Goal: Find specific page/section: Find specific page/section

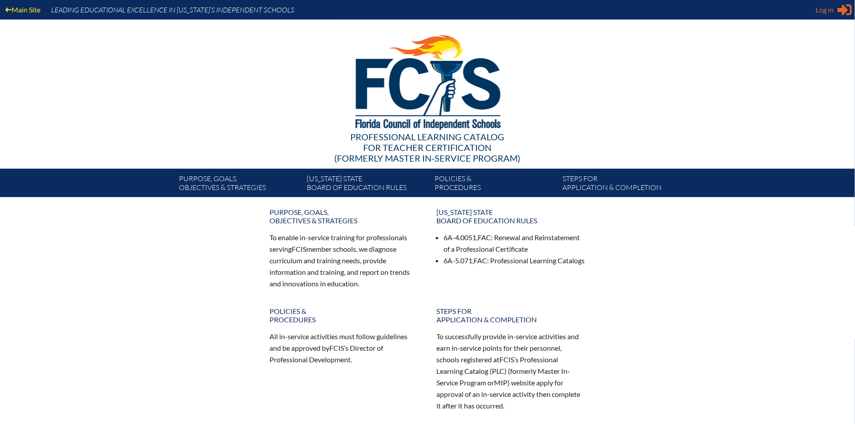
click at [829, 6] on span "Log in" at bounding box center [825, 9] width 18 height 11
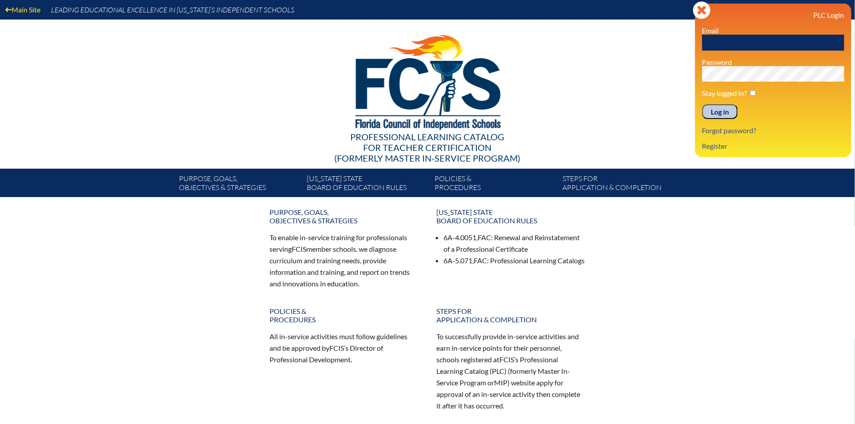
click at [761, 45] on input "text" at bounding box center [774, 43] width 142 height 16
type input "[EMAIL_ADDRESS][DOMAIN_NAME]"
click at [723, 113] on input "Log in" at bounding box center [721, 111] width 36 height 15
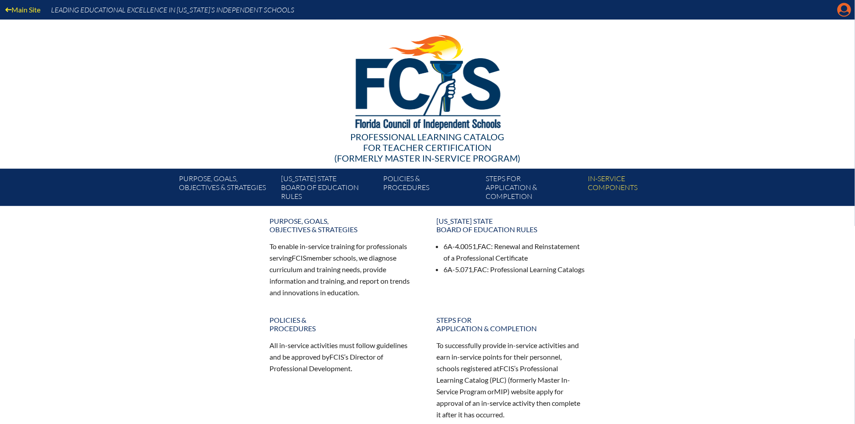
click at [851, 5] on icon "Manage account" at bounding box center [845, 10] width 14 height 14
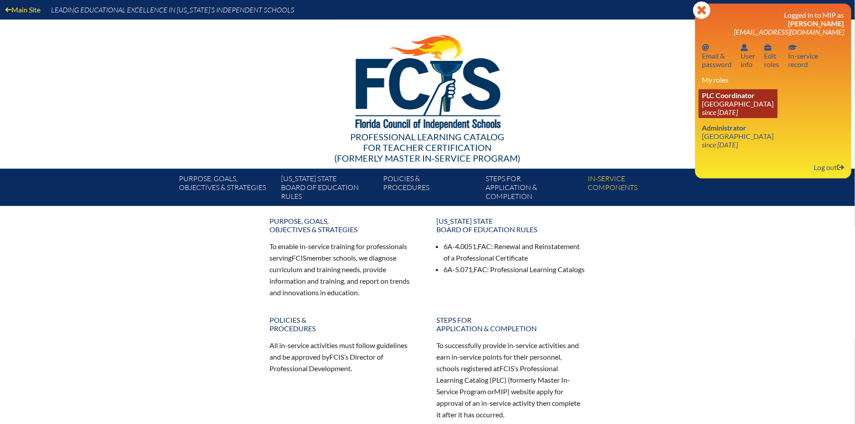
click at [724, 101] on link "PLC Coordinator Shorecrest Preparatory School since 2019 Jun 23" at bounding box center [738, 103] width 79 height 29
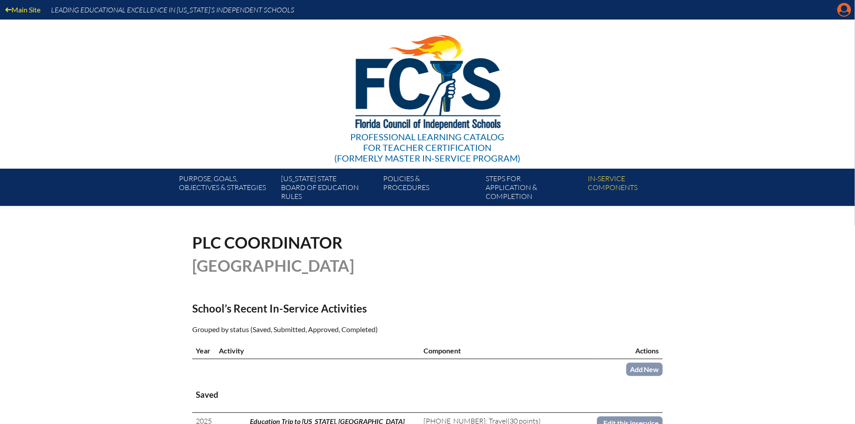
click at [841, 8] on icon at bounding box center [845, 10] width 14 height 14
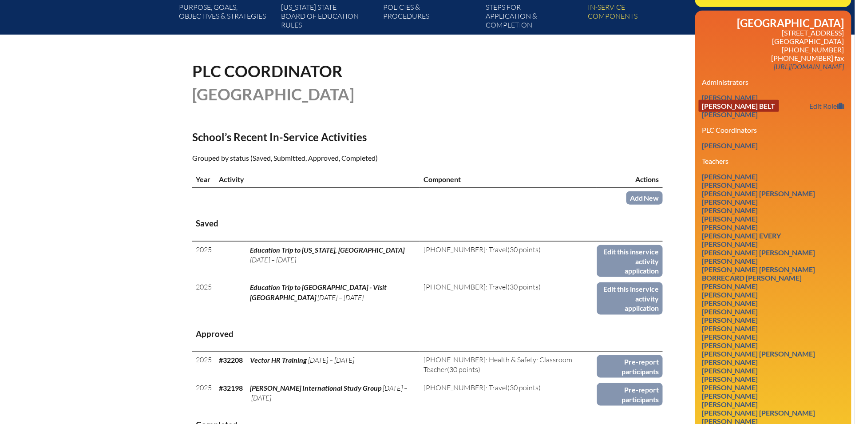
scroll to position [172, 0]
click at [751, 250] on link "Casey Giroud" at bounding box center [730, 244] width 63 height 12
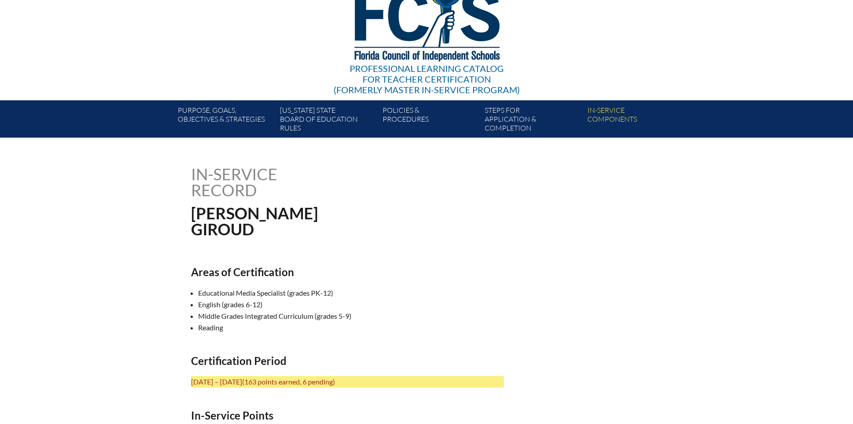
scroll to position [67, 0]
